Goal: Find specific fact: Find specific page/section

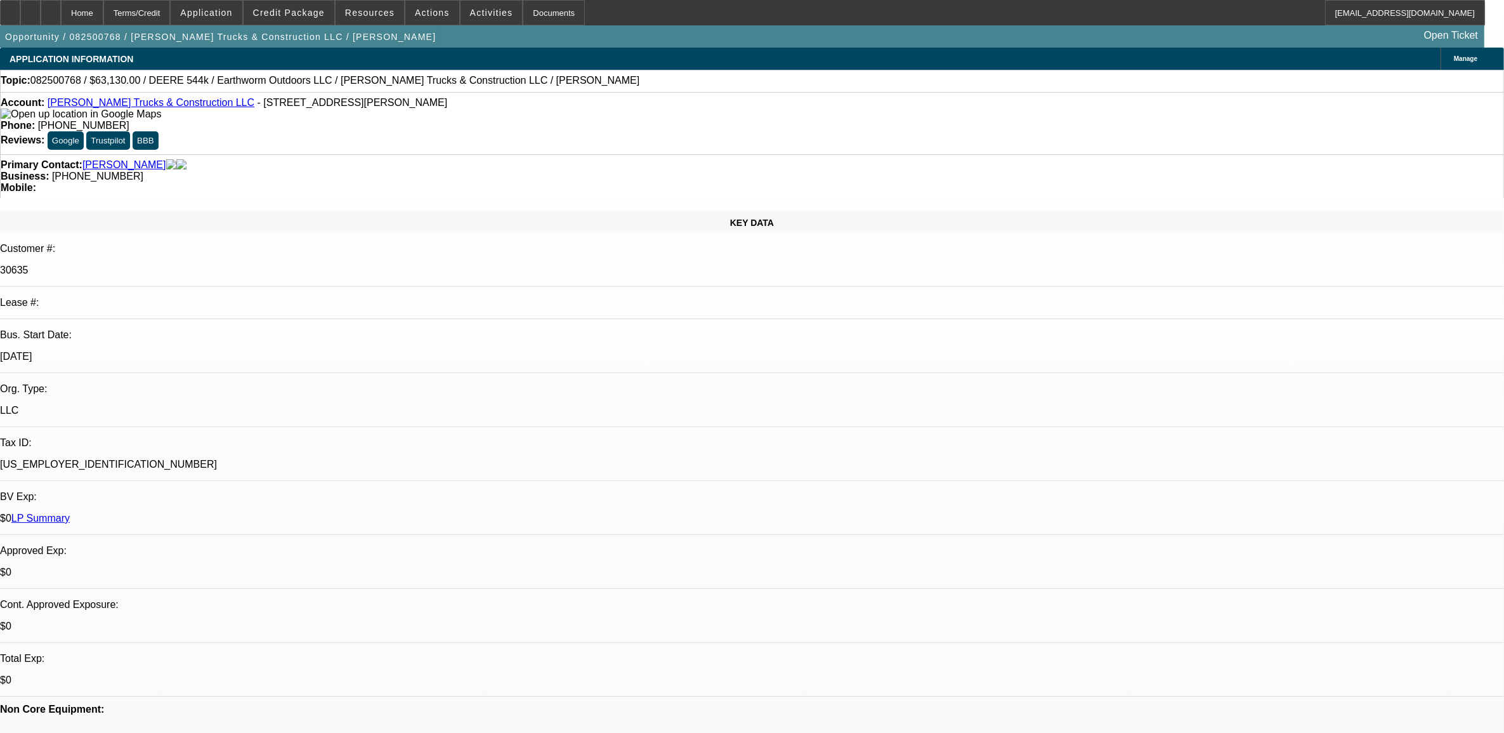
select select "0"
select select "0.1"
select select "0"
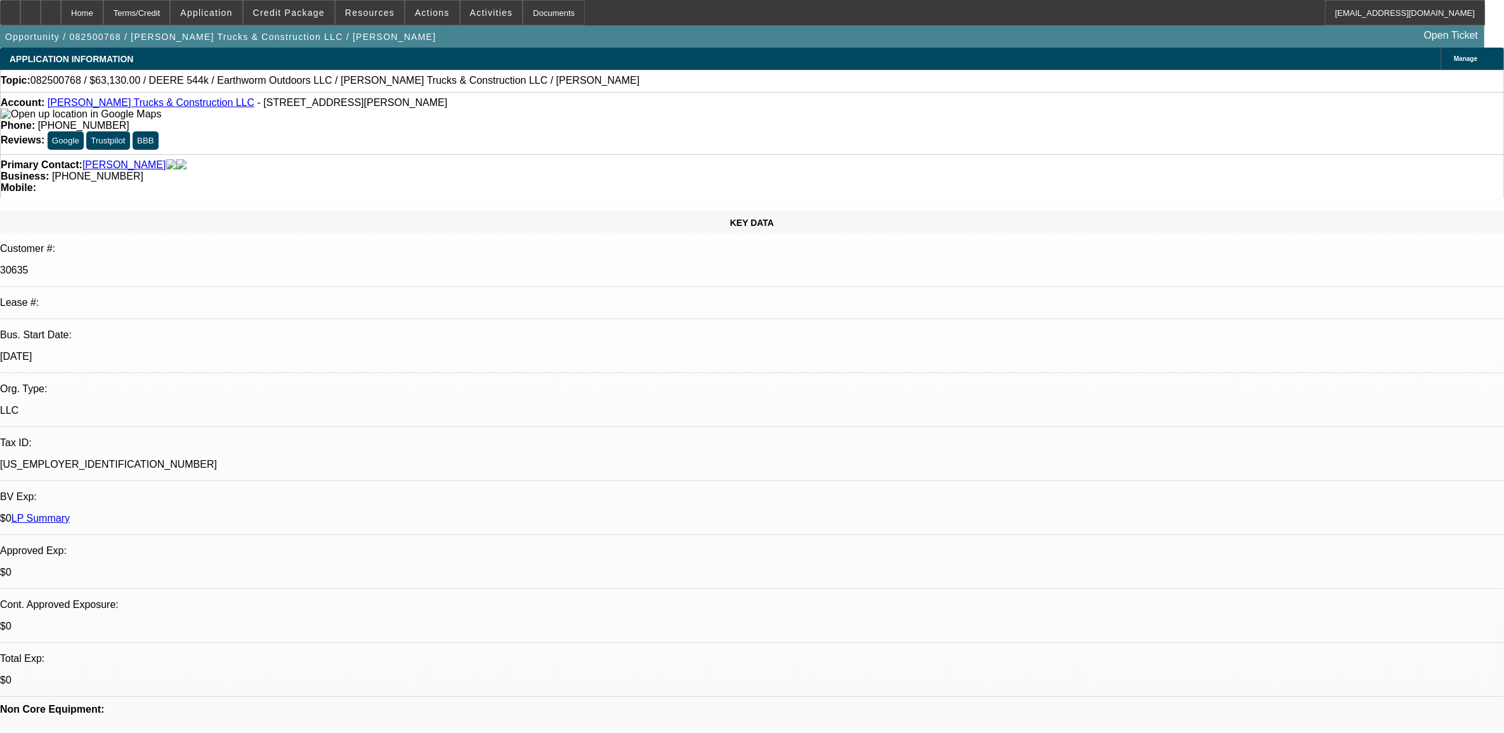
select select "0"
select select "0.1"
select select "0"
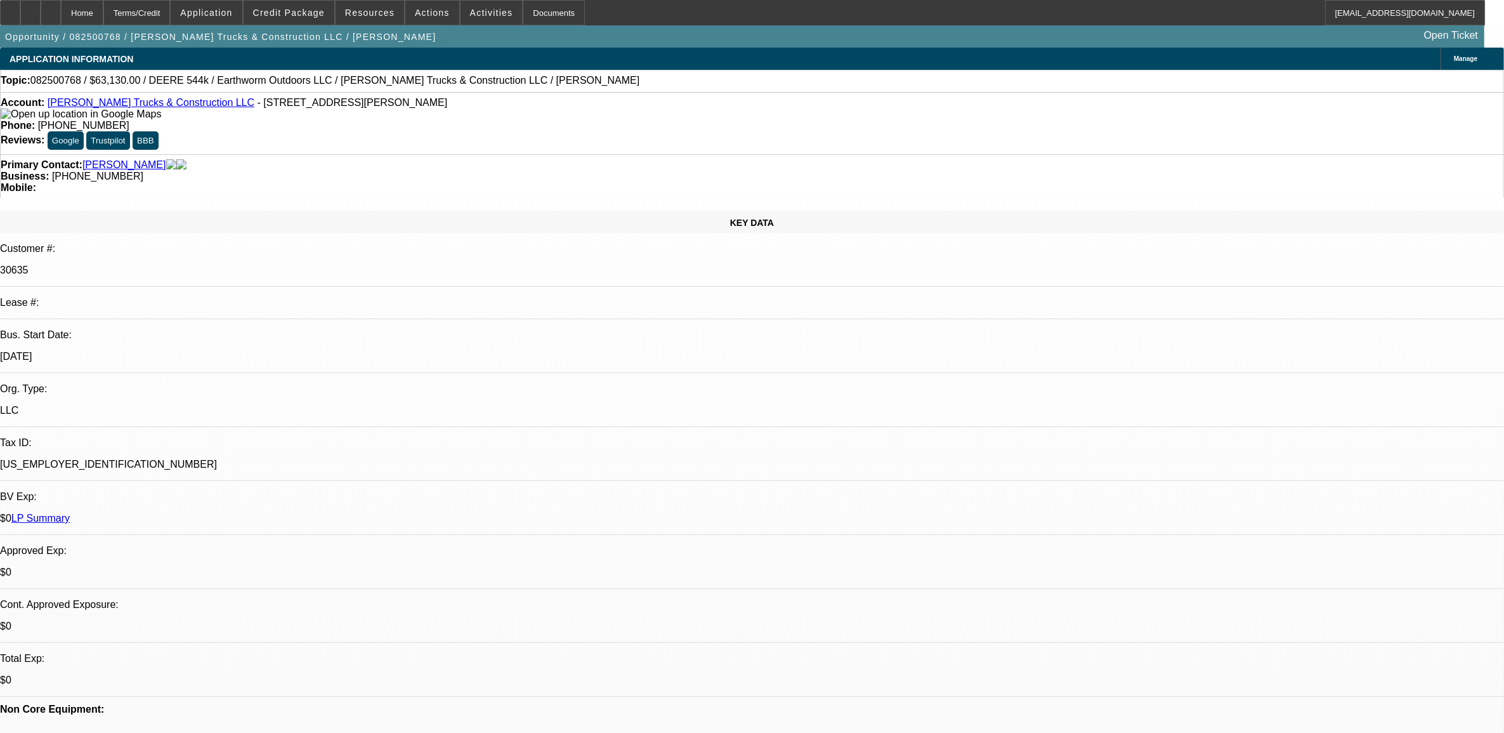
select select "0"
select select "1"
select select "2"
select select "6"
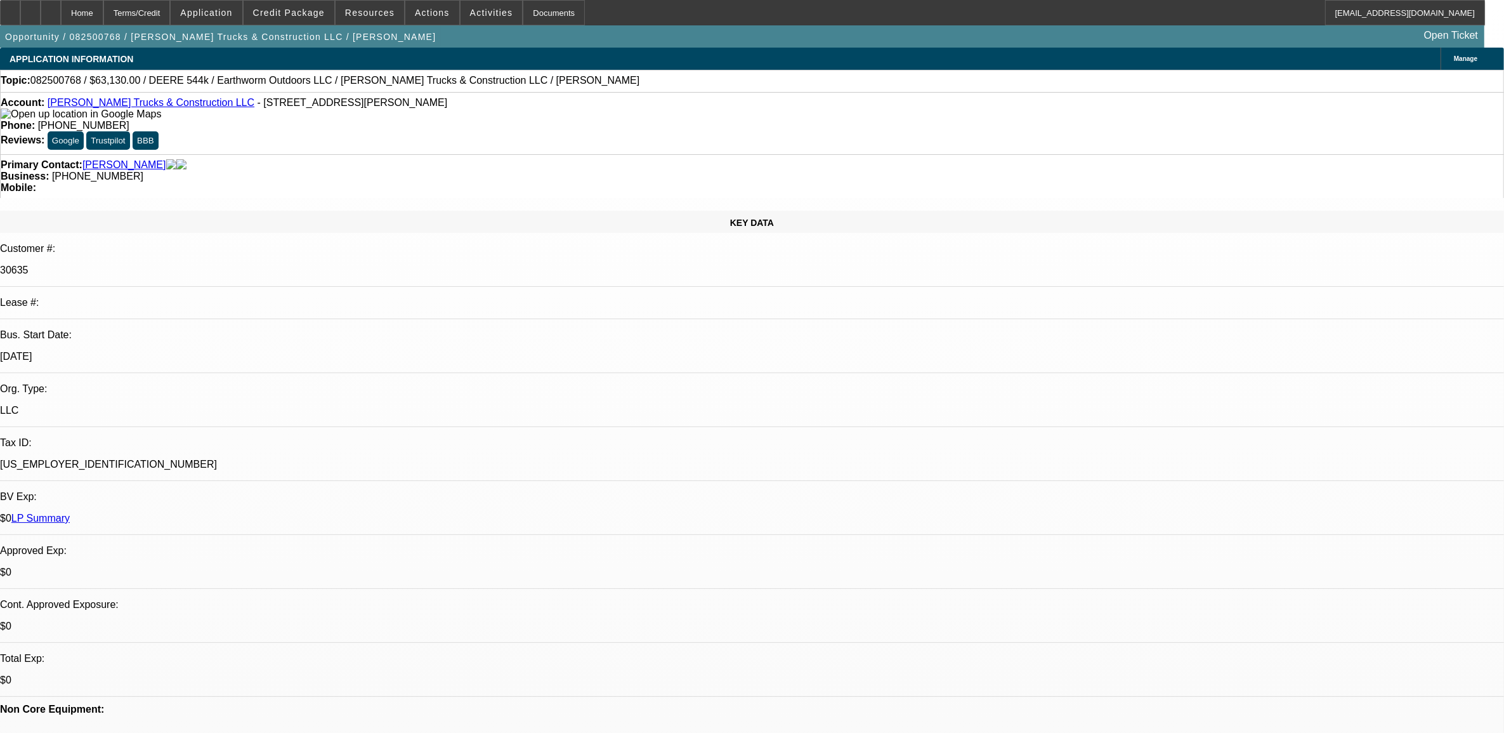
select select "1"
select select "2"
select select "6"
select select "1"
select select "2"
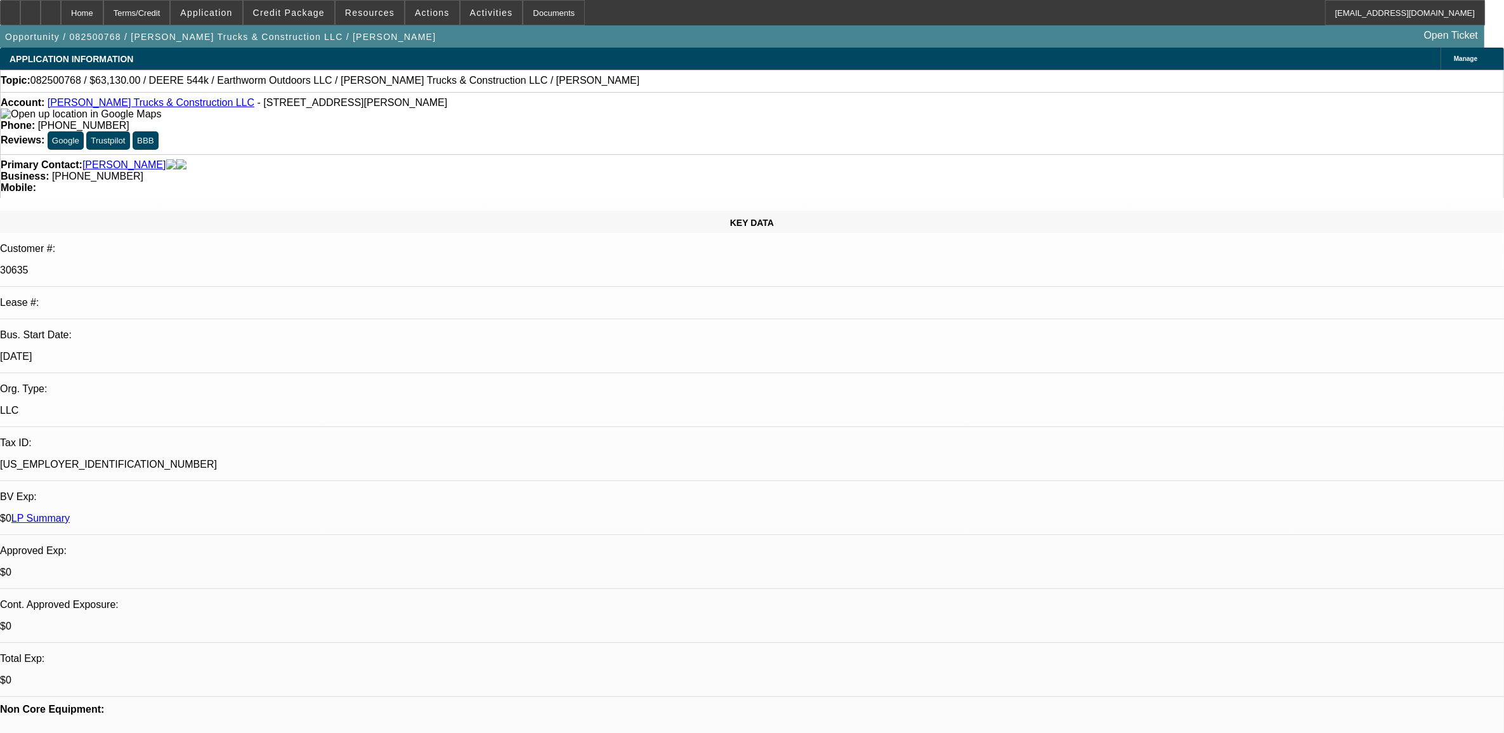
select select "6"
select select "1"
select select "2"
select select "6"
click at [59, 82] on span "082500768 / $63,130.00 / DEERE 544k / Earthworm Outdoors LLC / [PERSON_NAME] Tr…" at bounding box center [334, 80] width 609 height 11
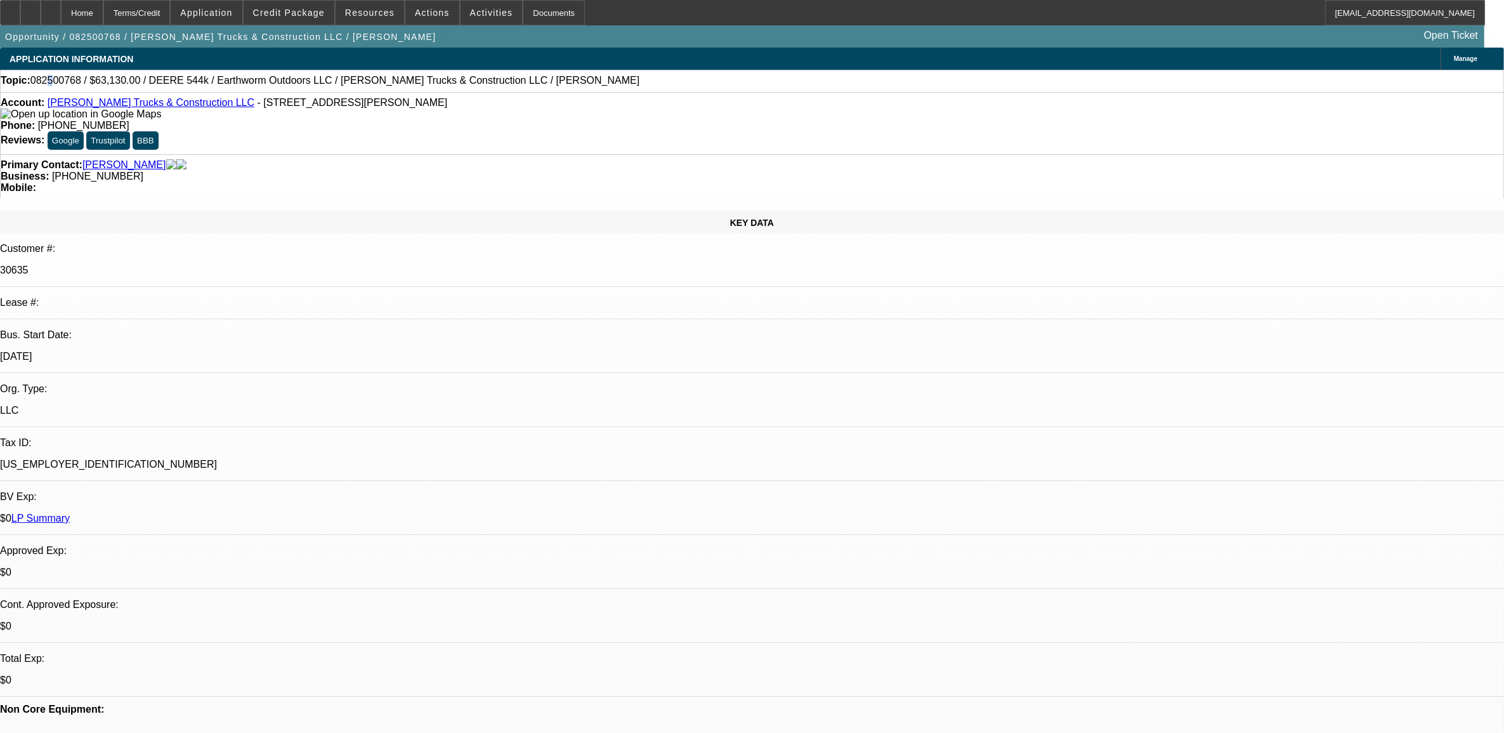
click at [59, 81] on span "082500768 / $63,130.00 / DEERE 544k / Earthworm Outdoors LLC / [PERSON_NAME] Tr…" at bounding box center [334, 80] width 609 height 11
drag, startPoint x: 59, startPoint y: 81, endPoint x: 52, endPoint y: 84, distance: 7.7
click at [52, 84] on span "082500768 / $63,130.00 / DEERE 544k / Earthworm Outdoors LLC / [PERSON_NAME] Tr…" at bounding box center [334, 80] width 609 height 11
copy span "082500768"
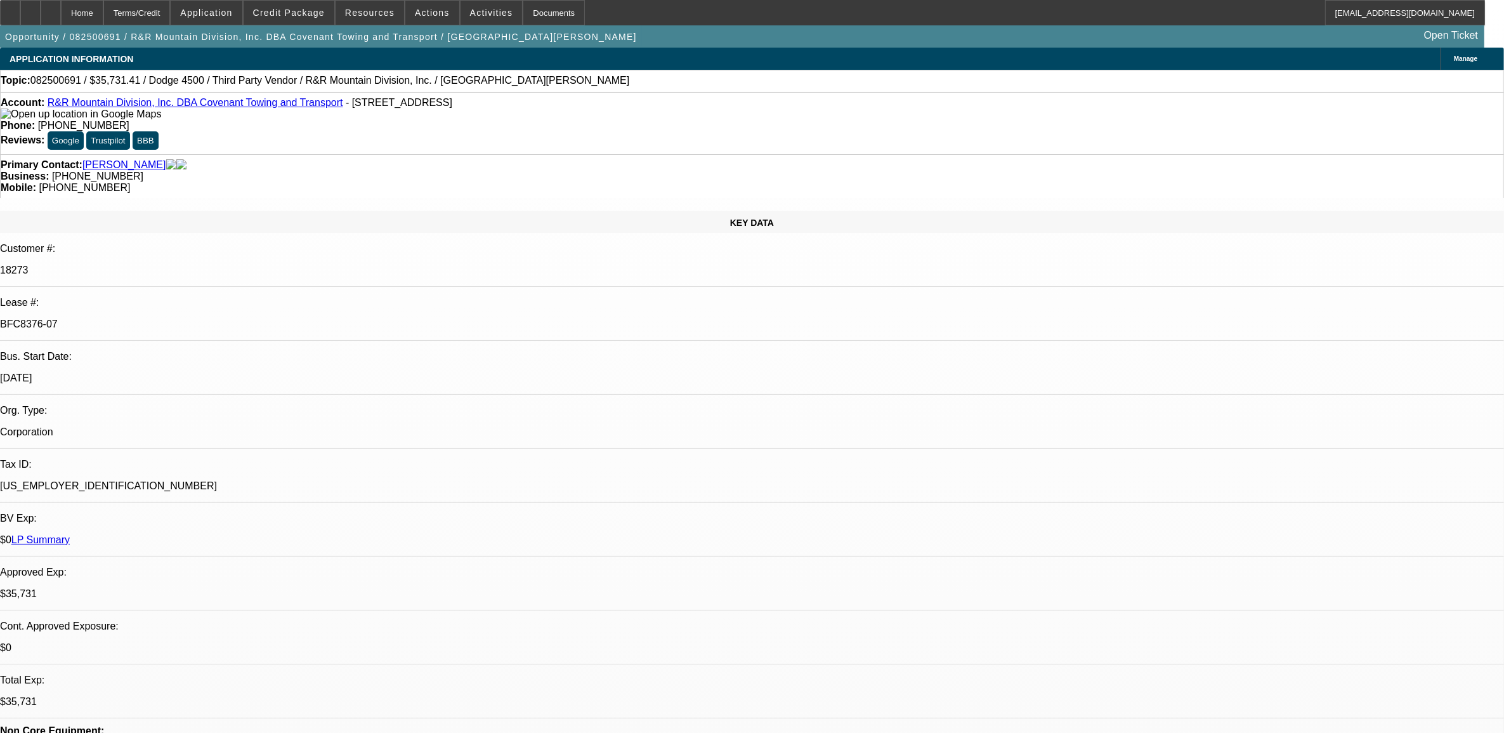
select select "0"
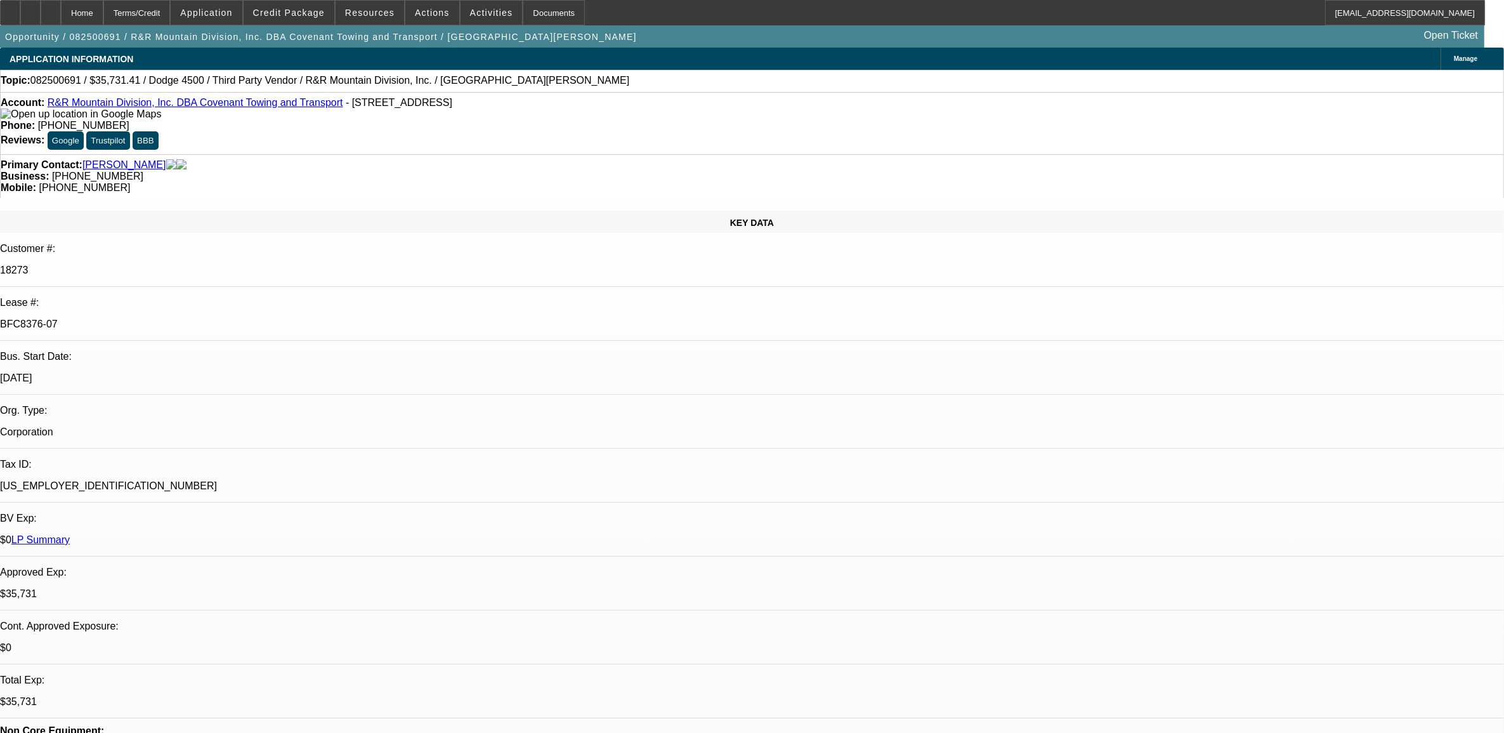
select select "0"
select select "1"
select select "6"
select select "1"
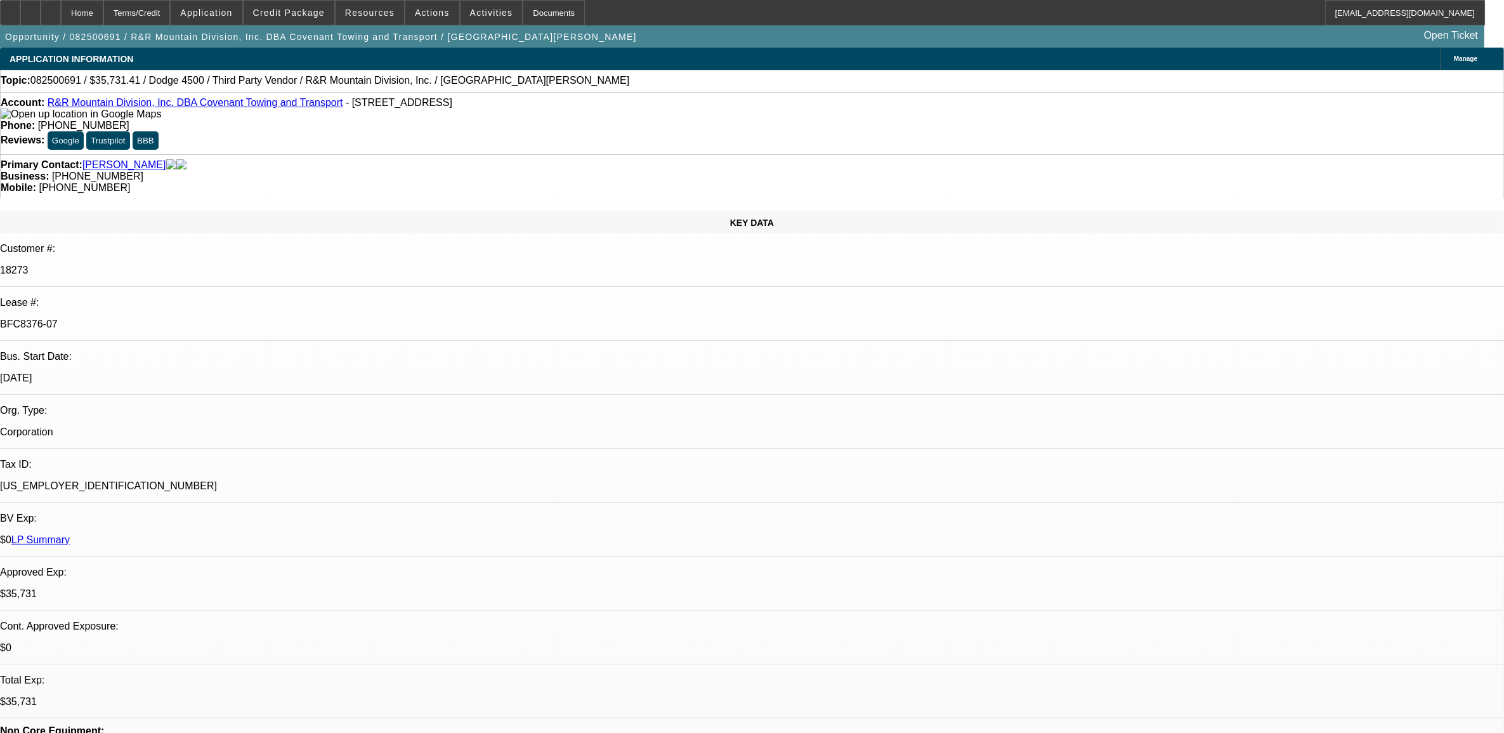
select select "1"
select select "6"
